Goal: Task Accomplishment & Management: Use online tool/utility

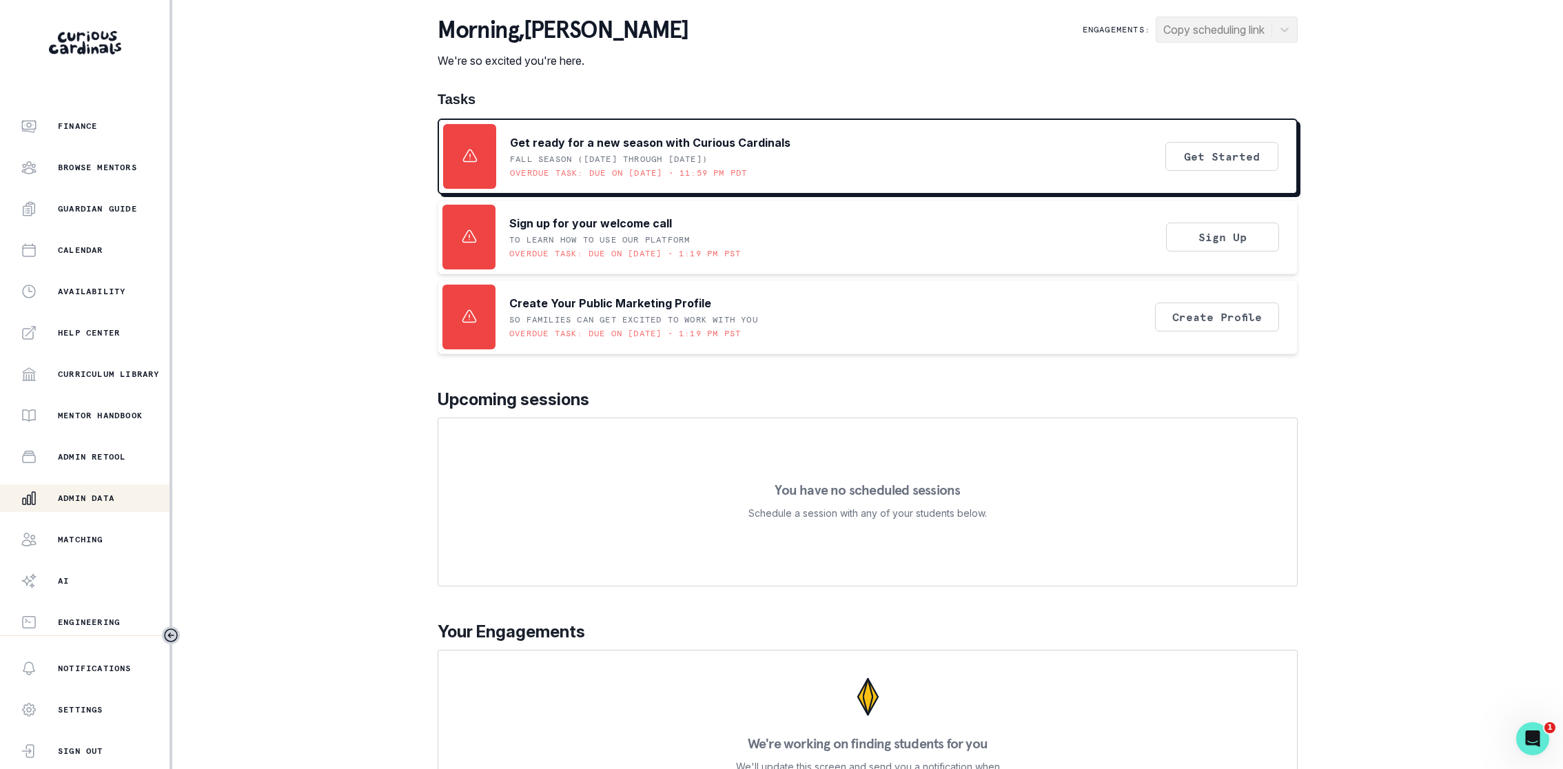
click at [92, 499] on p "Admin Data" at bounding box center [86, 498] width 57 height 11
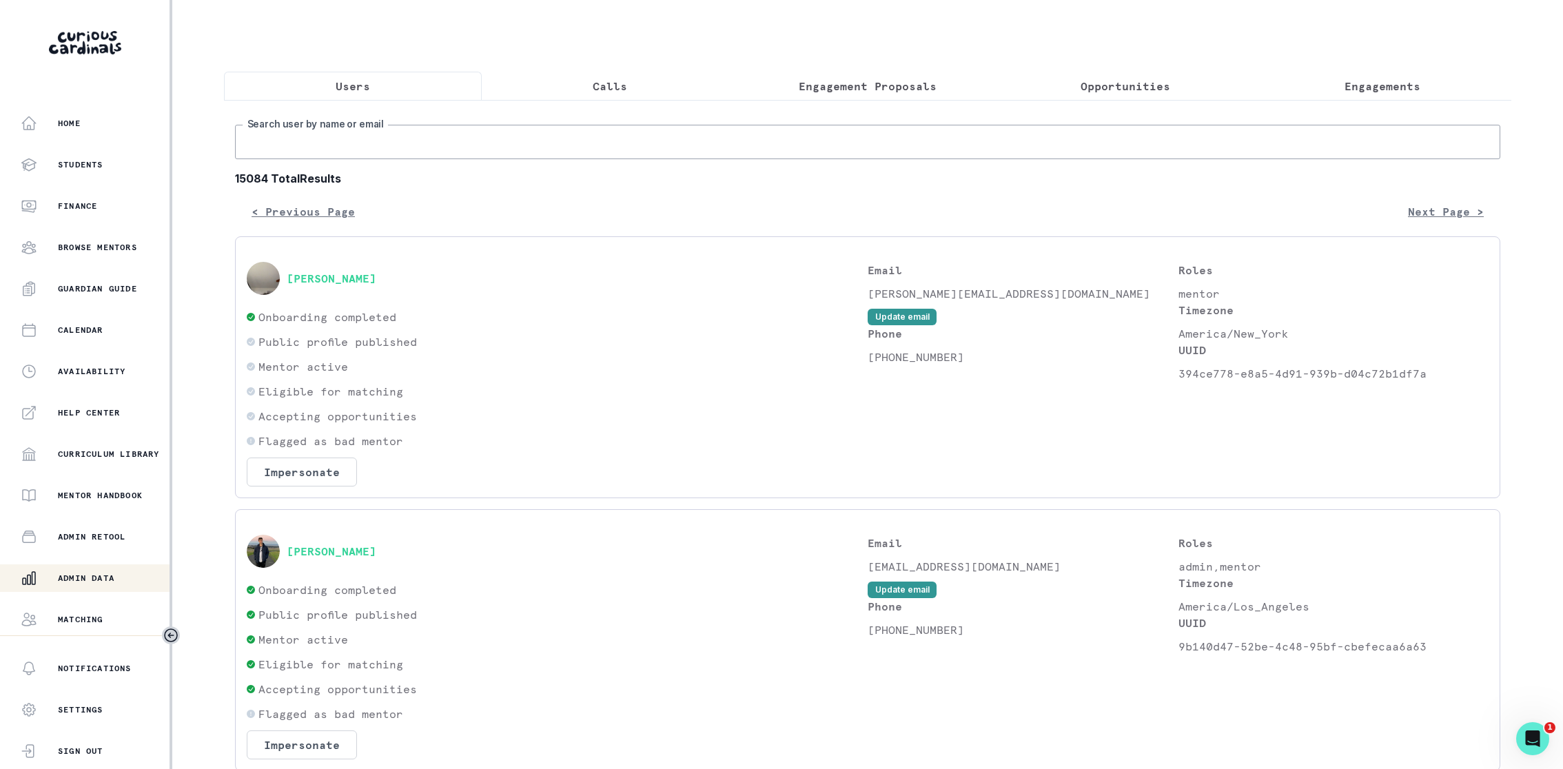
click at [440, 157] on input "Search user by name or email" at bounding box center [867, 142] width 1265 height 34
type input "walxim"
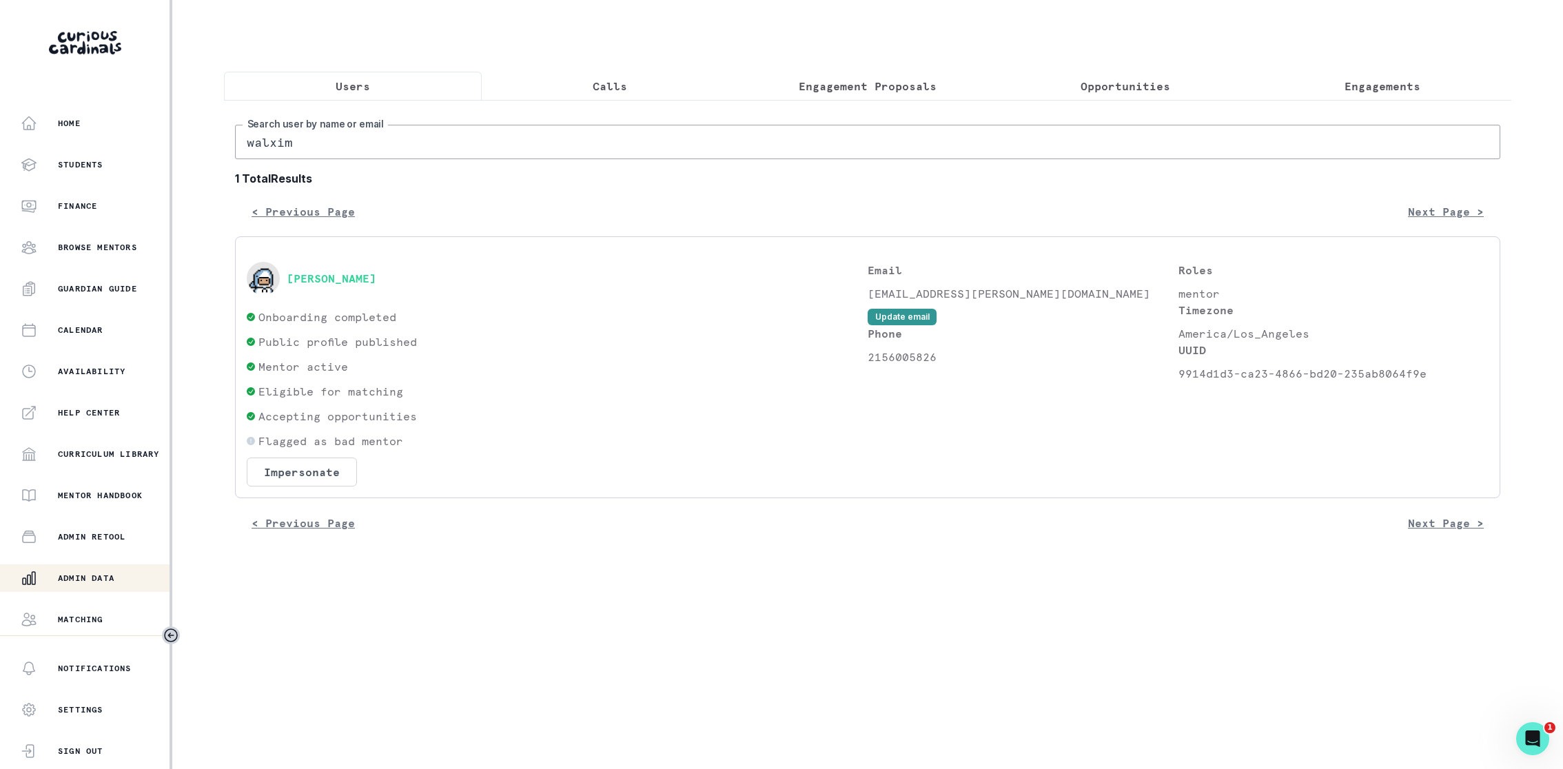
click at [888, 351] on p "2156005826" at bounding box center [1023, 357] width 311 height 17
copy p "2156005826"
click at [821, 520] on div "< Previous Page Next Page >" at bounding box center [867, 523] width 1265 height 28
click at [547, 81] on button "Calls" at bounding box center [611, 86] width 258 height 29
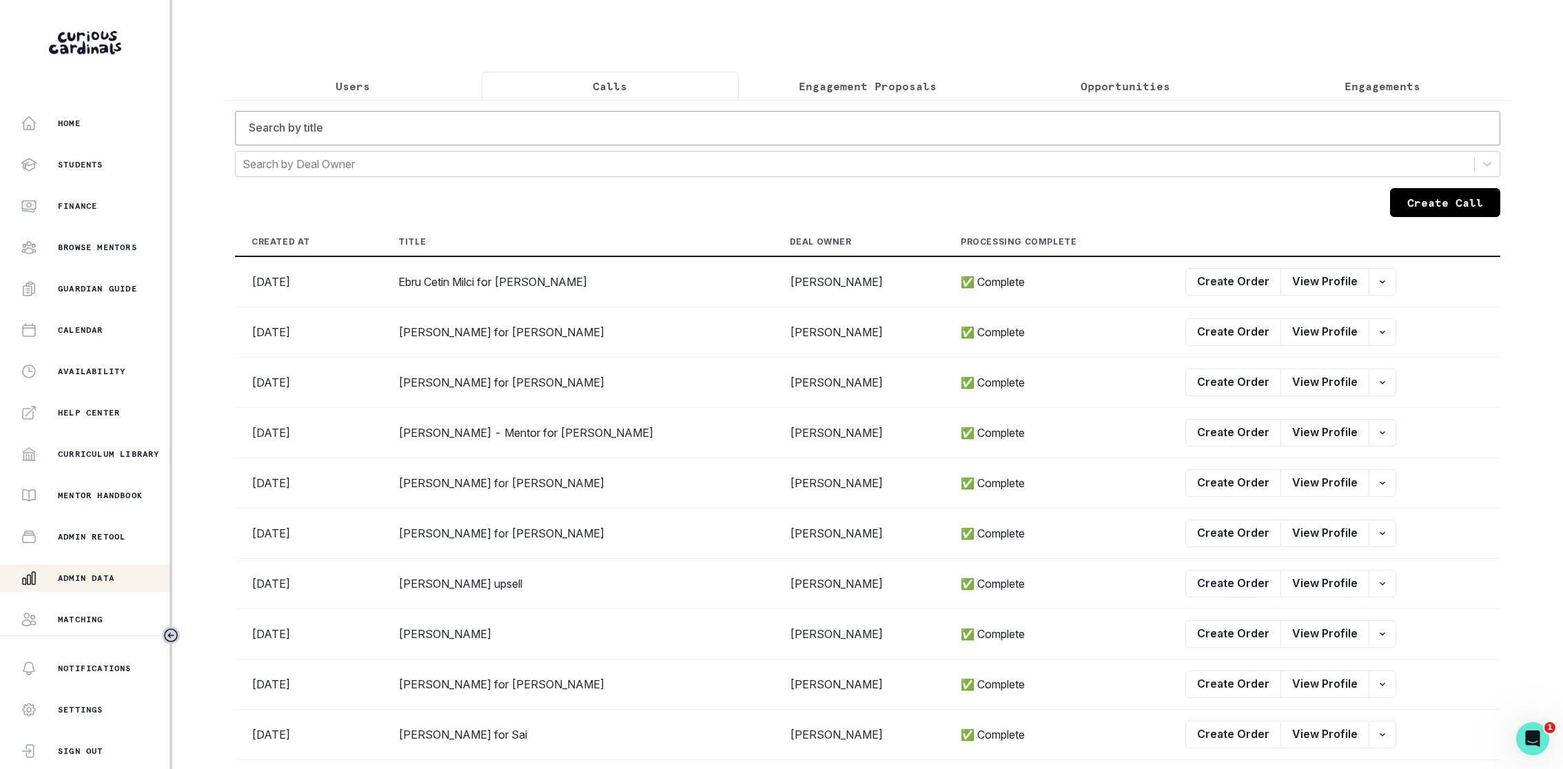
click at [559, 763] on div "Search by title Search by Deal Owner Create Call Created At Title Deal Owner Pr…" at bounding box center [867, 457] width 1265 height 693
click at [351, 72] on button "Users" at bounding box center [353, 86] width 258 height 29
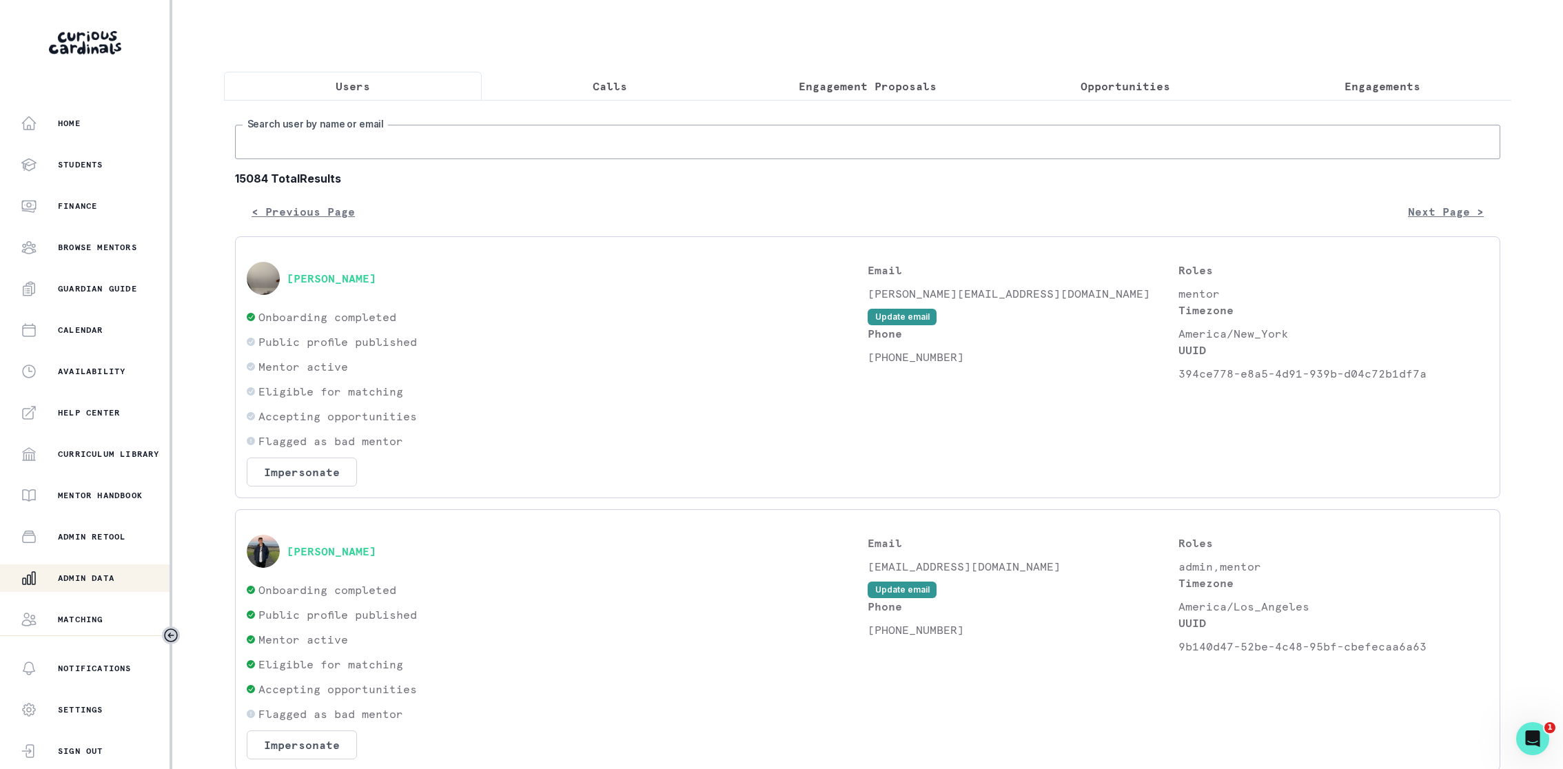
click at [352, 132] on input "Search user by name or email" at bounding box center [867, 142] width 1265 height 34
type input "sumaiya"
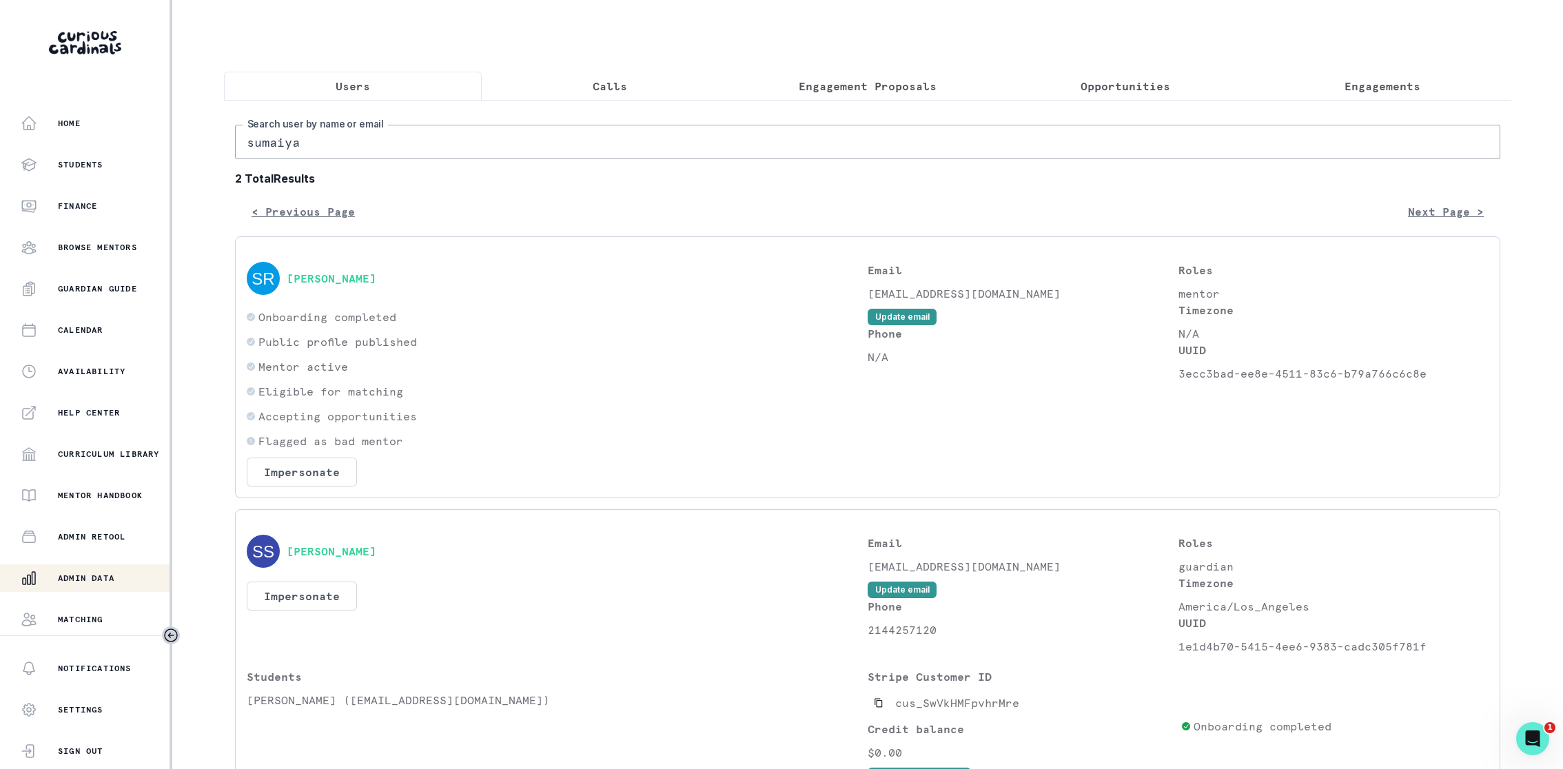
click at [385, 156] on input "sumaiya" at bounding box center [867, 142] width 1265 height 34
type input "[PERSON_NAME]"
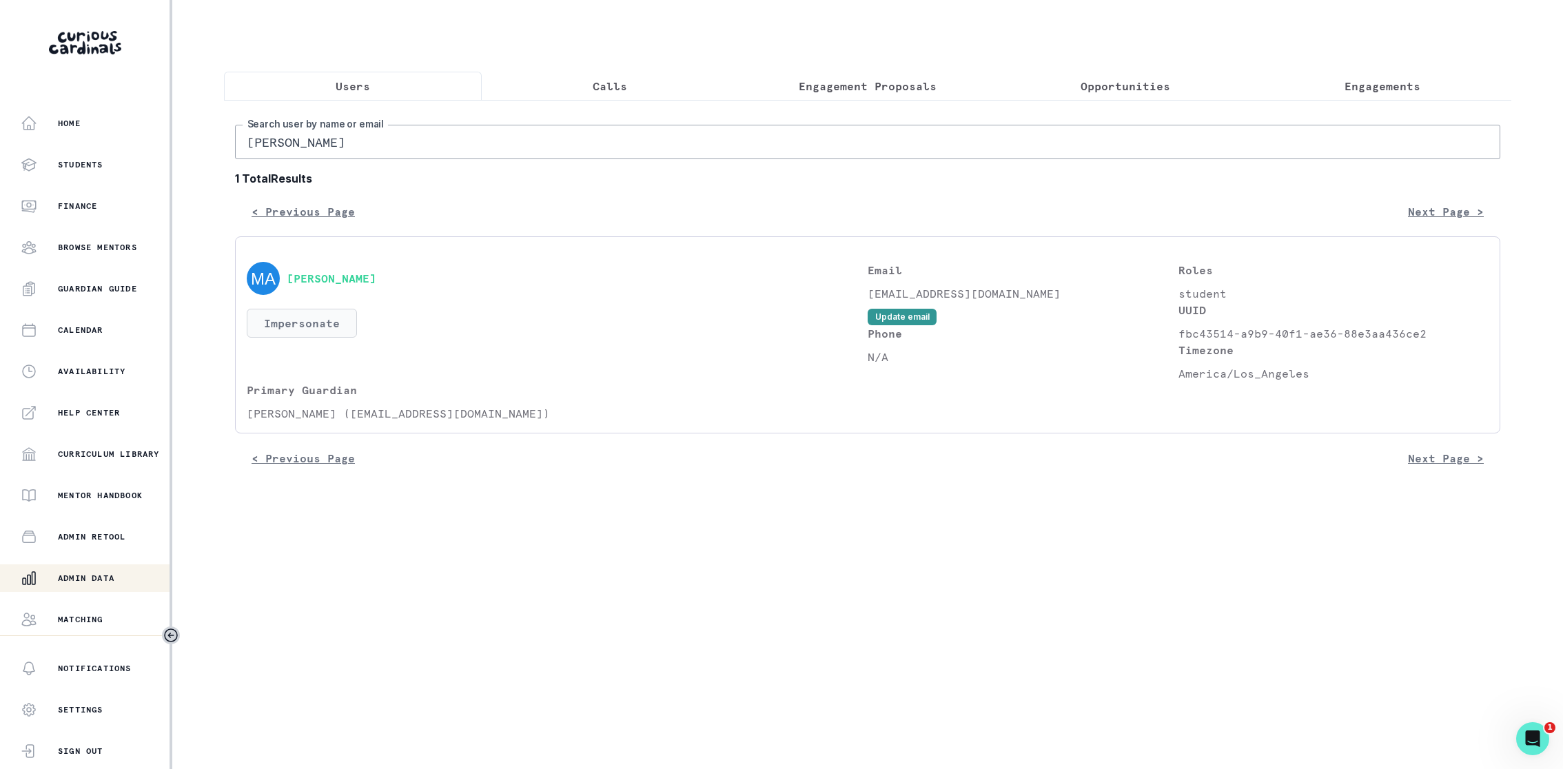
click at [314, 314] on button "Impersonate" at bounding box center [302, 323] width 110 height 29
click at [360, 447] on button "Impersonate" at bounding box center [357, 452] width 90 height 28
